Goal: Transaction & Acquisition: Subscribe to service/newsletter

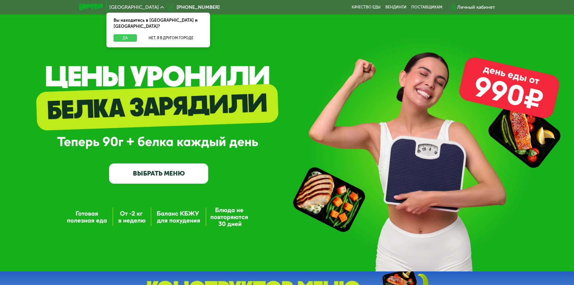
click at [117, 34] on button "Да" at bounding box center [125, 37] width 23 height 7
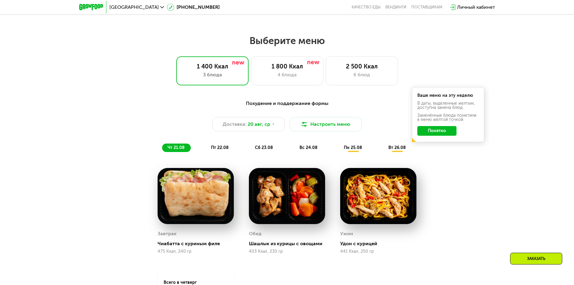
scroll to position [302, 0]
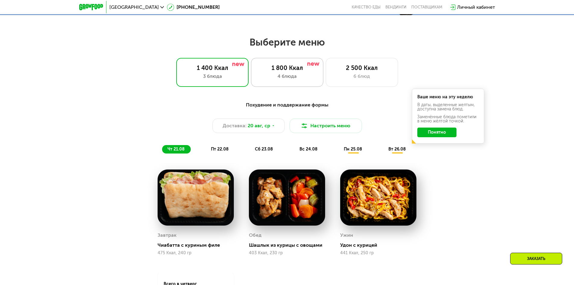
click at [272, 77] on div "4 блюда" at bounding box center [288, 76] width 60 height 7
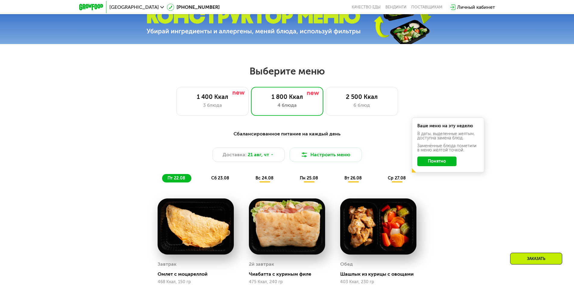
scroll to position [271, 0]
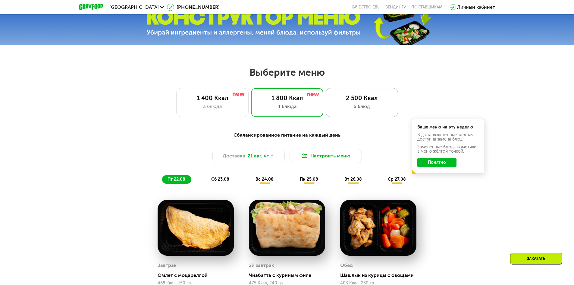
click at [337, 110] on div "6 блюд" at bounding box center [362, 106] width 60 height 7
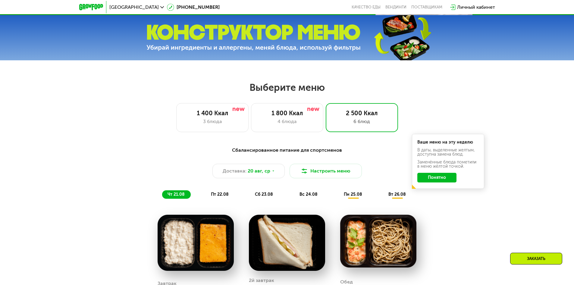
scroll to position [241, 0]
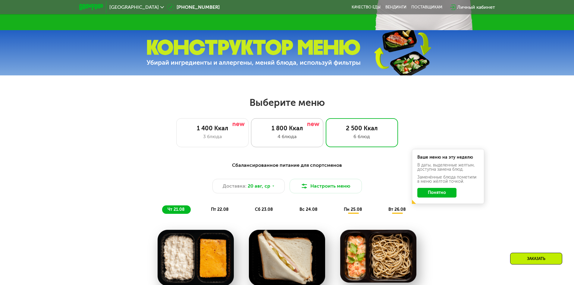
click at [288, 135] on div "4 блюда" at bounding box center [288, 136] width 60 height 7
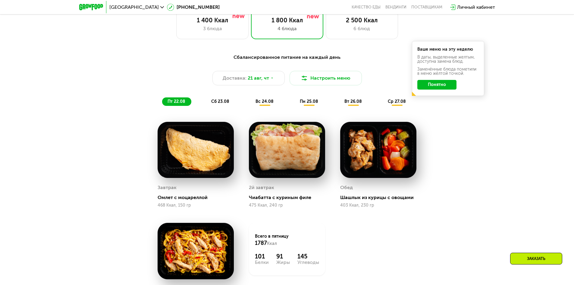
scroll to position [332, 0]
